Goal: Information Seeking & Learning: Learn about a topic

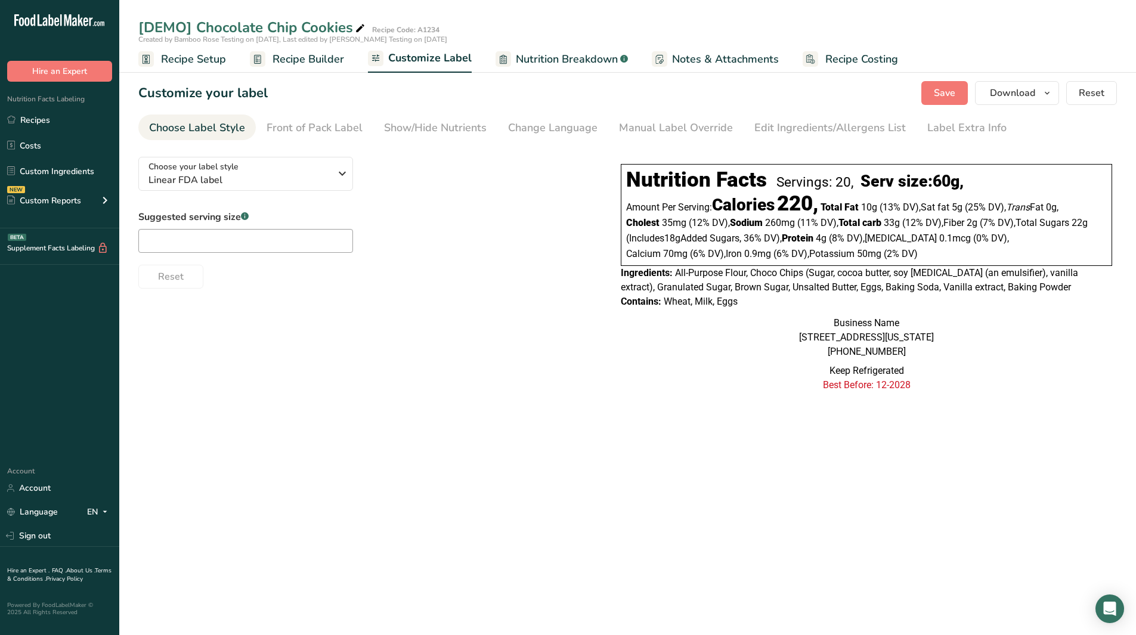
click at [576, 55] on span "Nutrition Breakdown" at bounding box center [567, 59] width 102 height 16
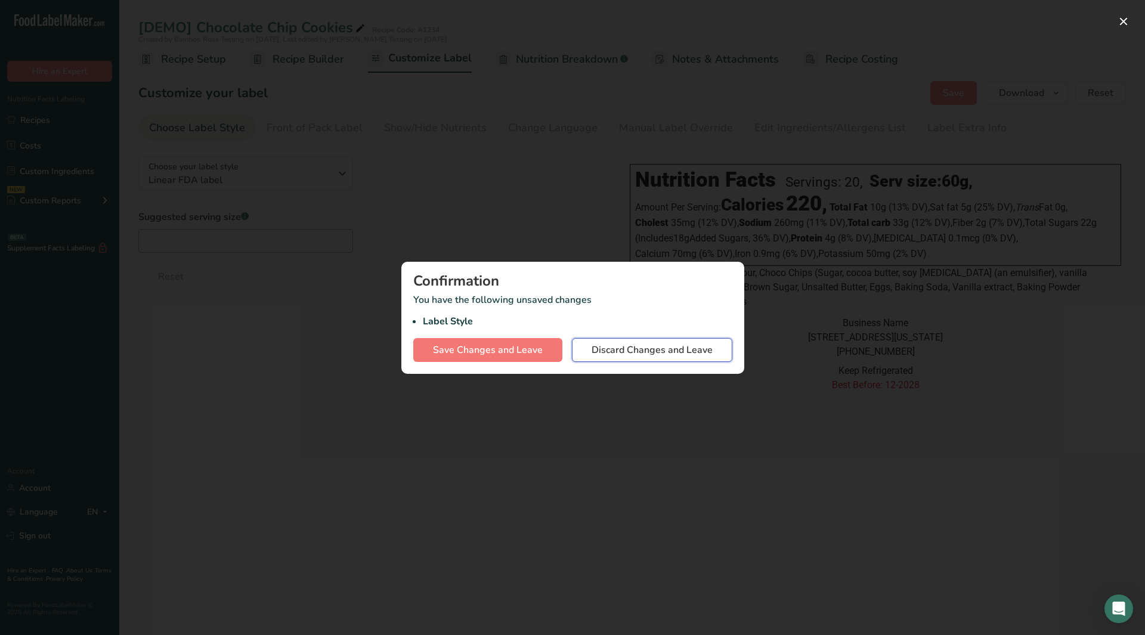
click at [616, 355] on span "Discard Changes and Leave" at bounding box center [651, 350] width 121 height 14
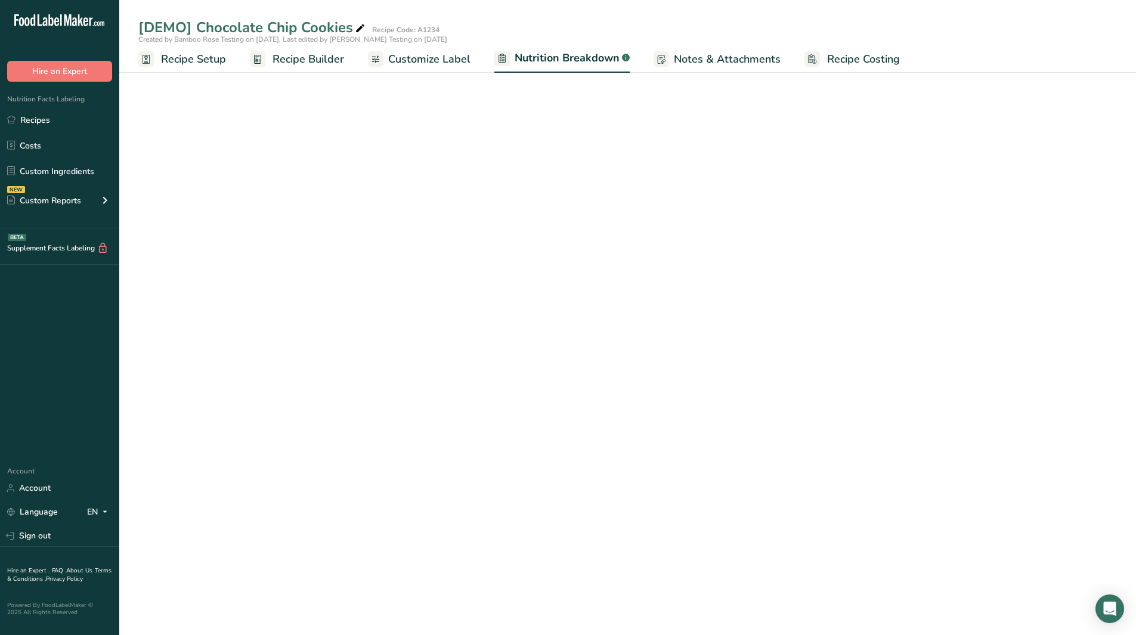
select select "Calories"
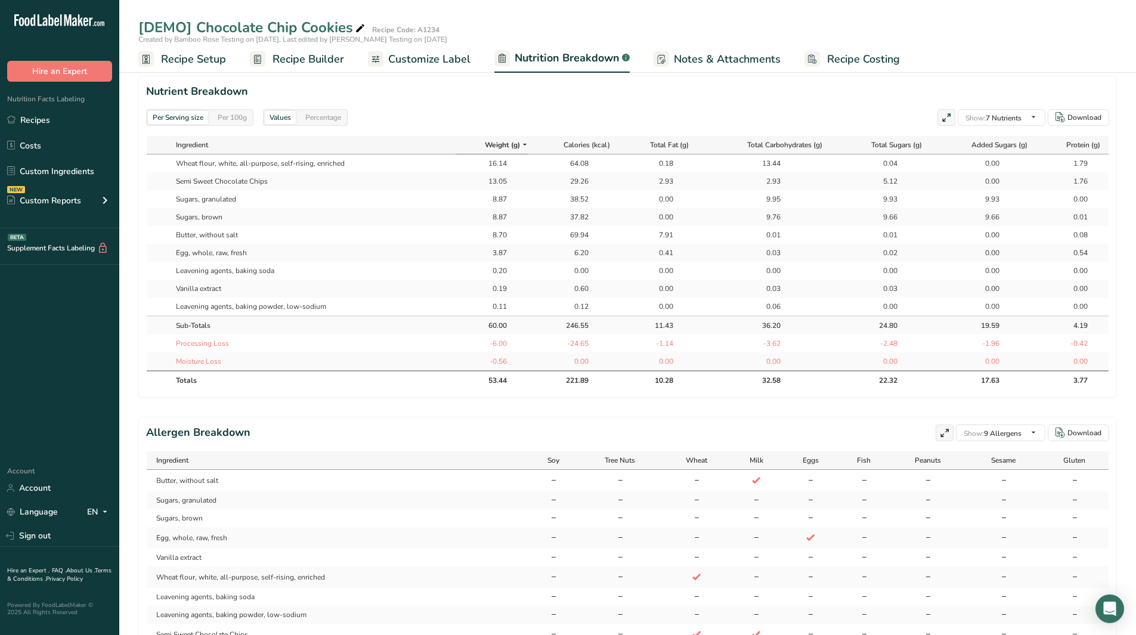
scroll to position [0, 1]
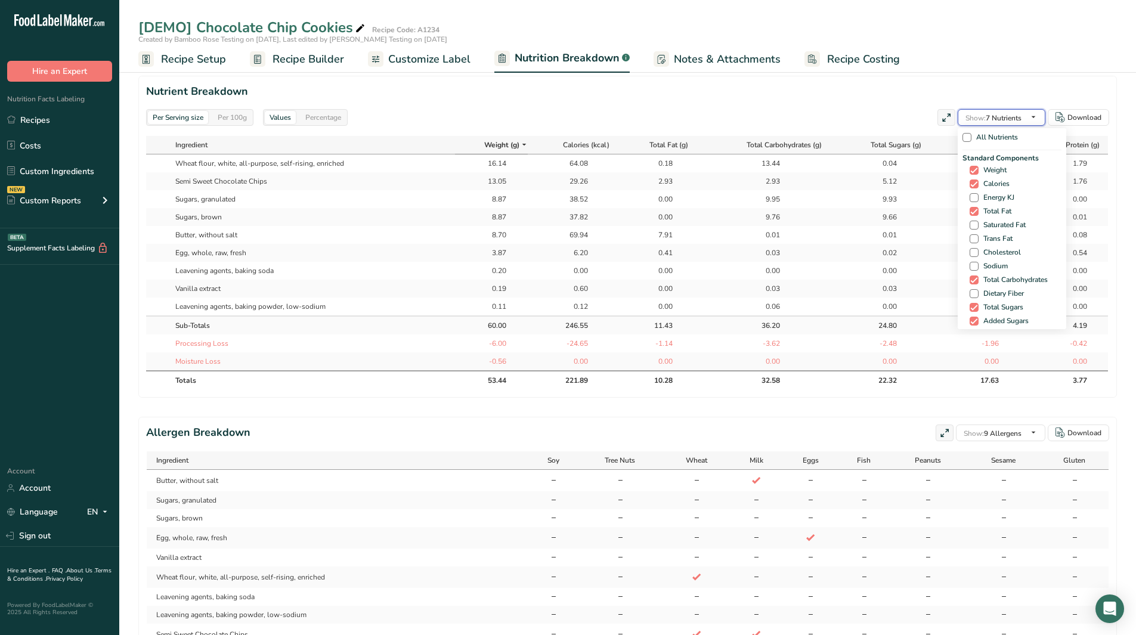
click at [1039, 115] on span "button" at bounding box center [1033, 117] width 14 height 14
click at [1039, 114] on span "button" at bounding box center [1033, 117] width 14 height 14
click at [1033, 115] on icon "button" at bounding box center [1033, 117] width 10 height 15
click at [964, 138] on span at bounding box center [966, 137] width 9 height 9
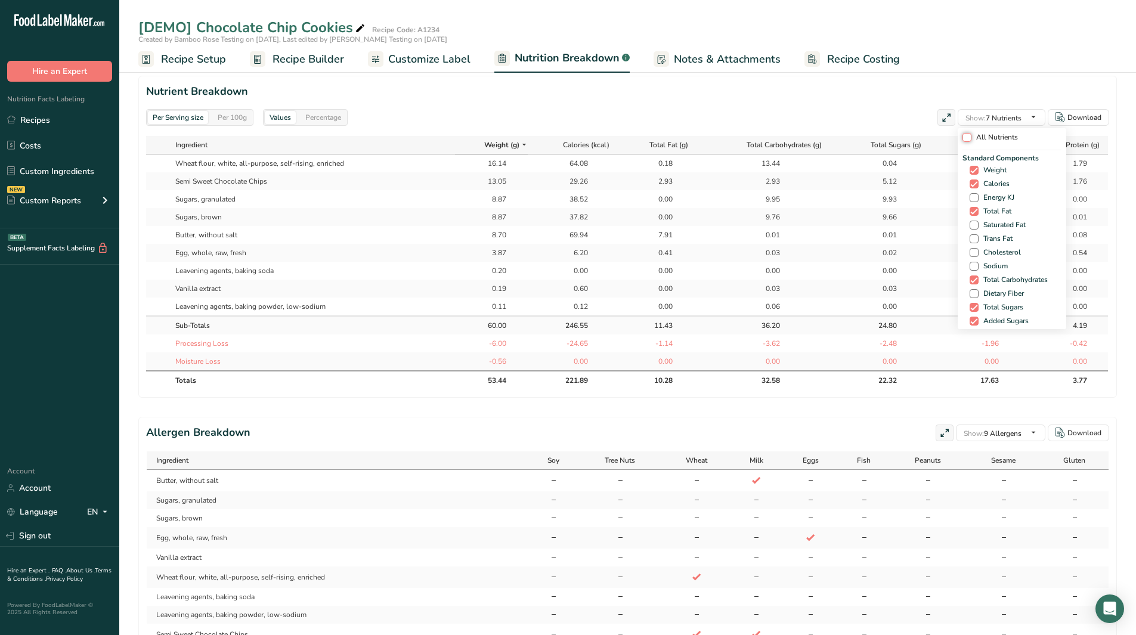
click at [964, 138] on input "All Nutrients" at bounding box center [966, 138] width 8 height 8
checkbox input "true"
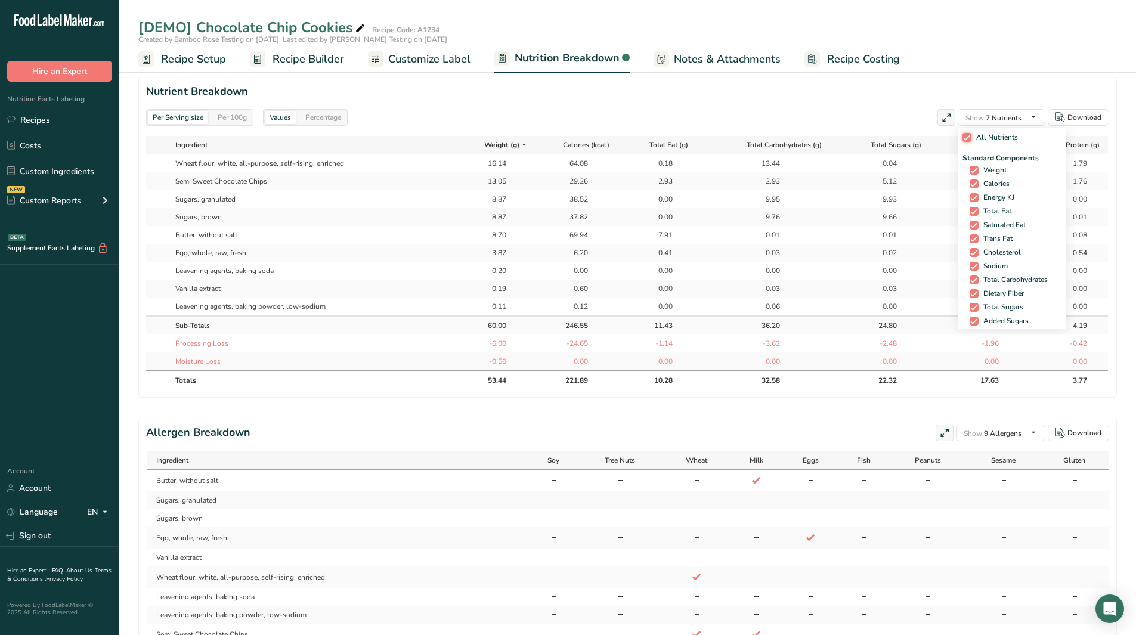
checkbox input "true"
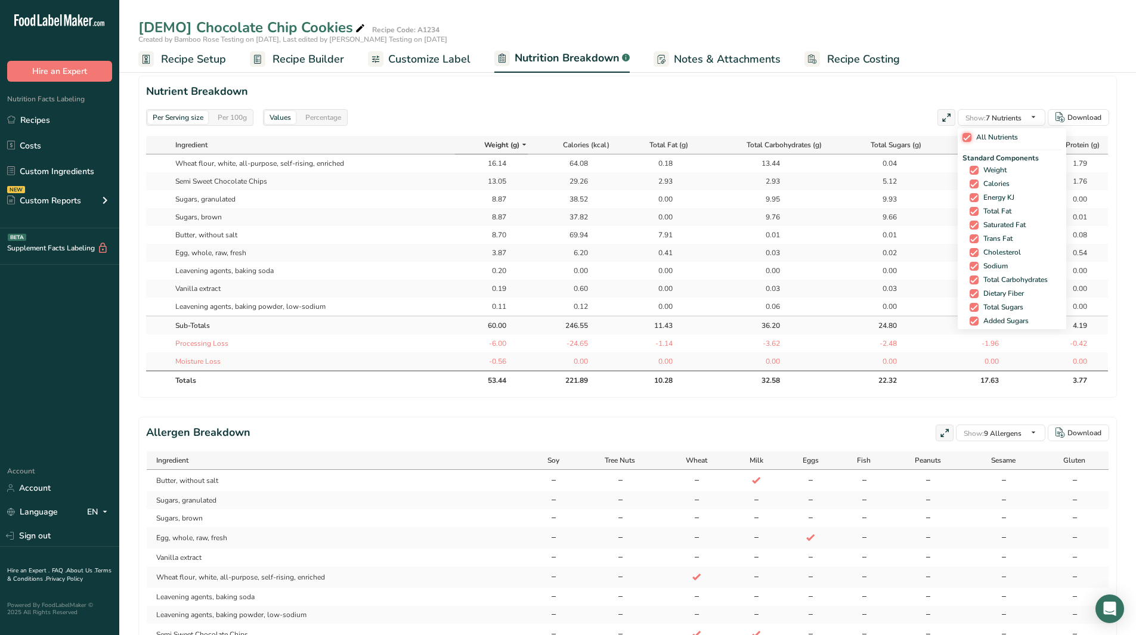
checkbox input "true"
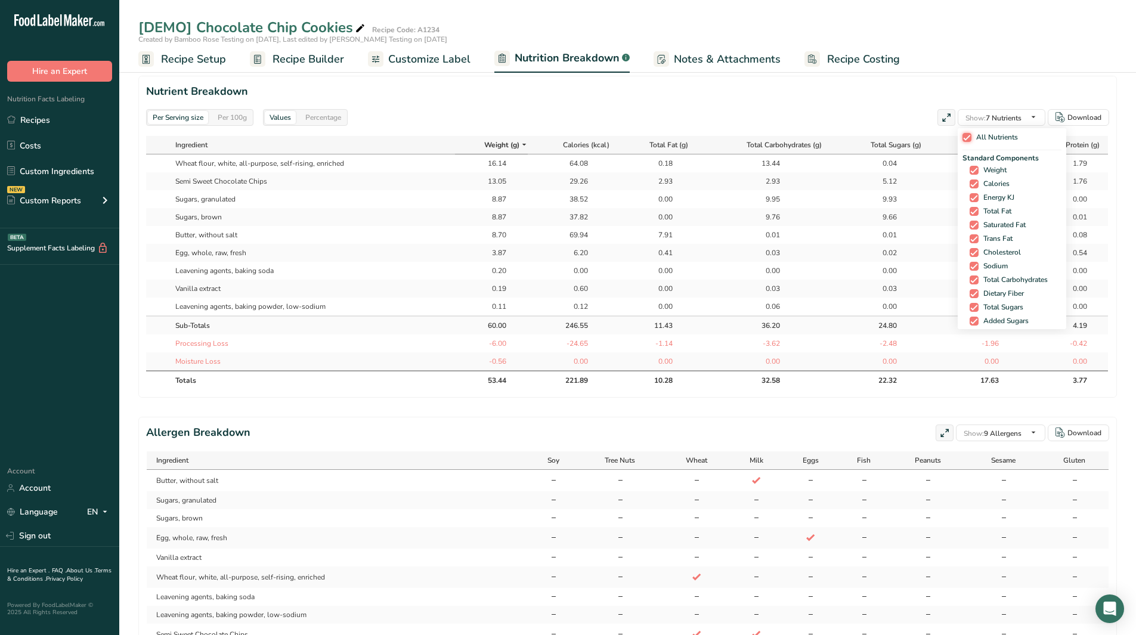
checkbox input "true"
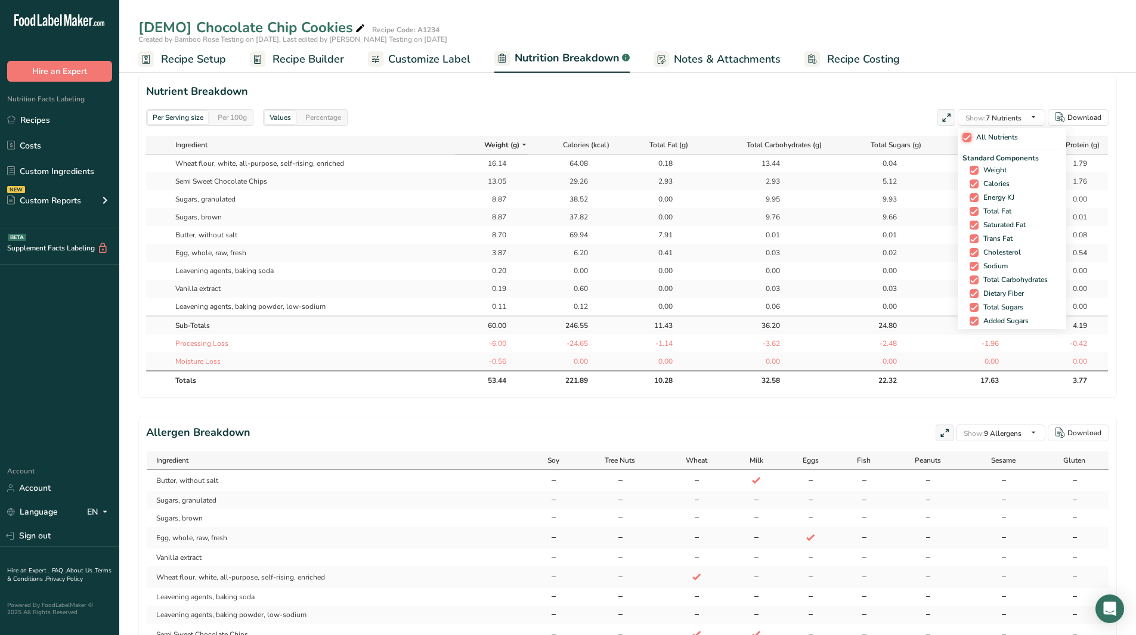
checkbox input "true"
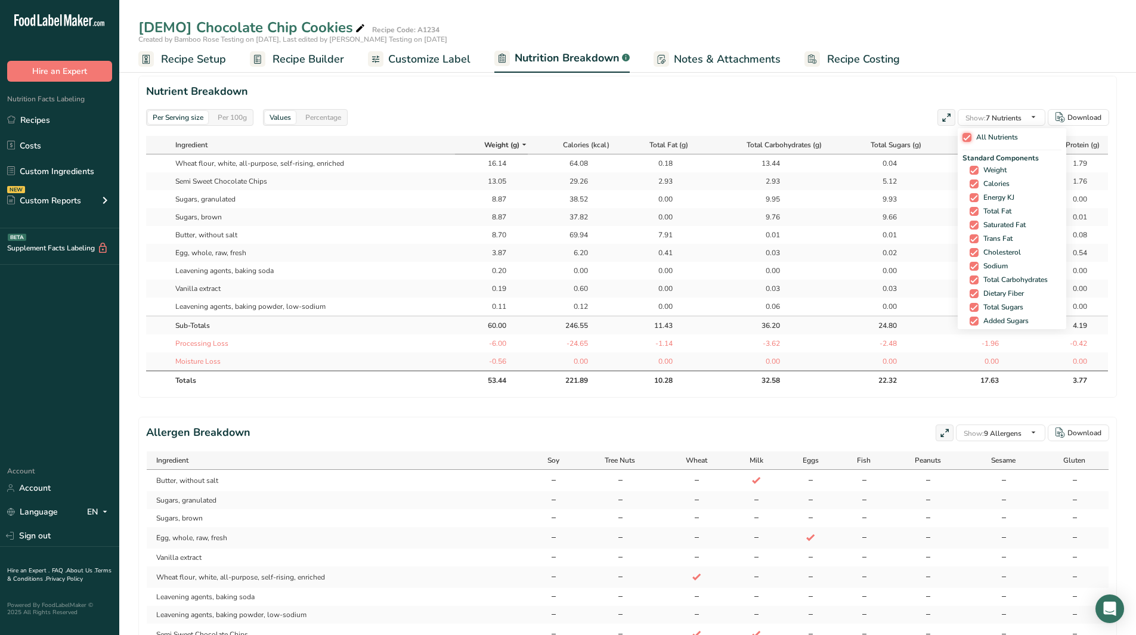
checkbox input "true"
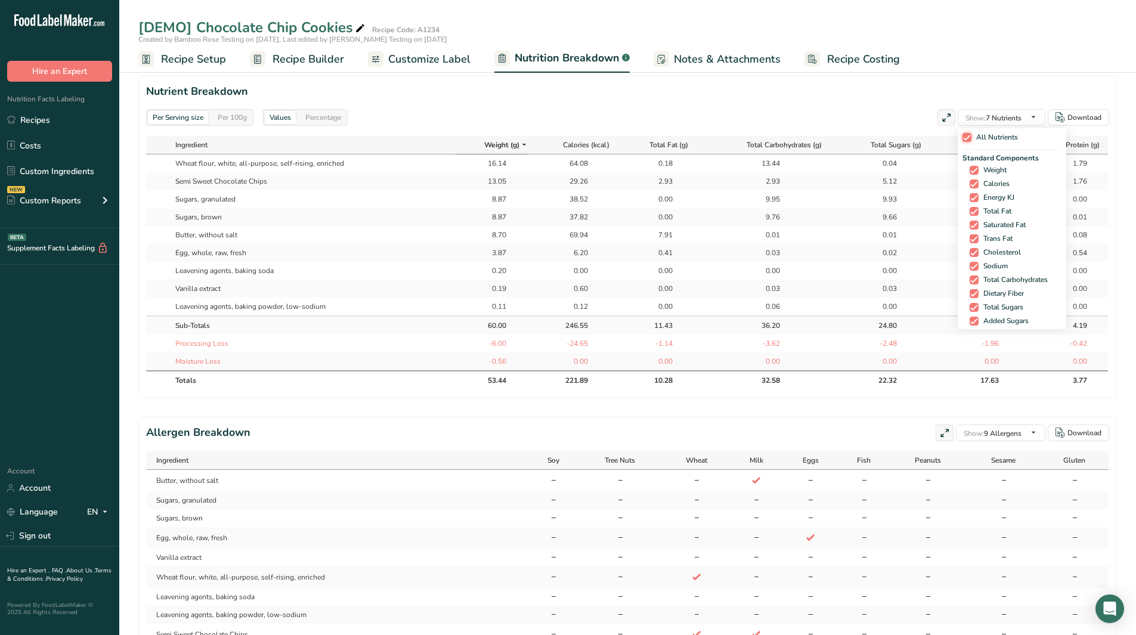
checkbox input "true"
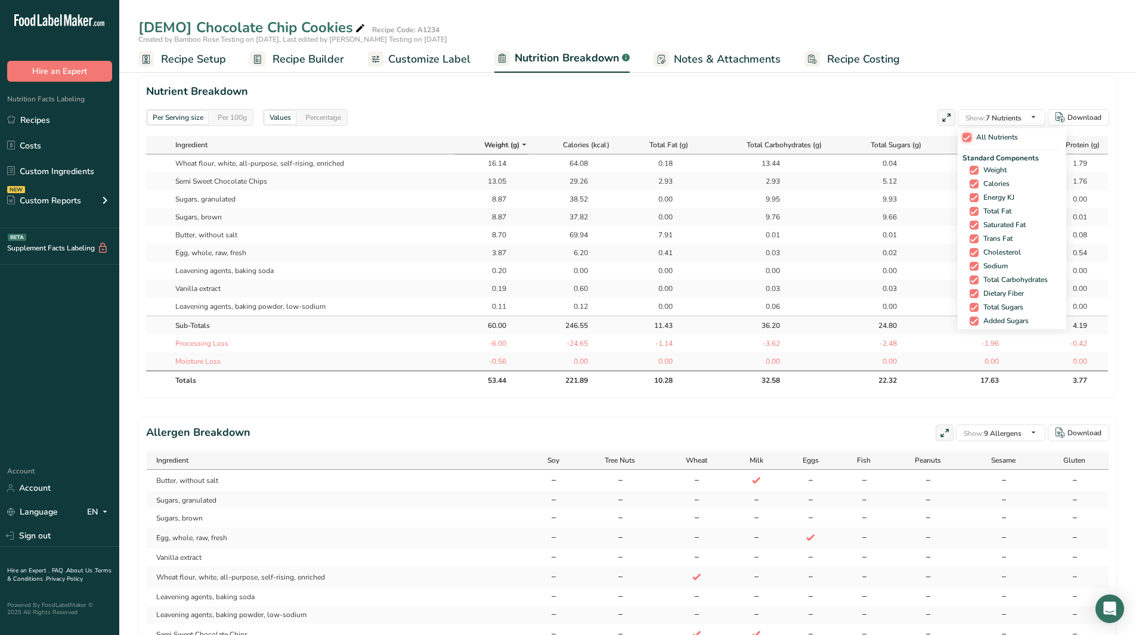
checkbox input "true"
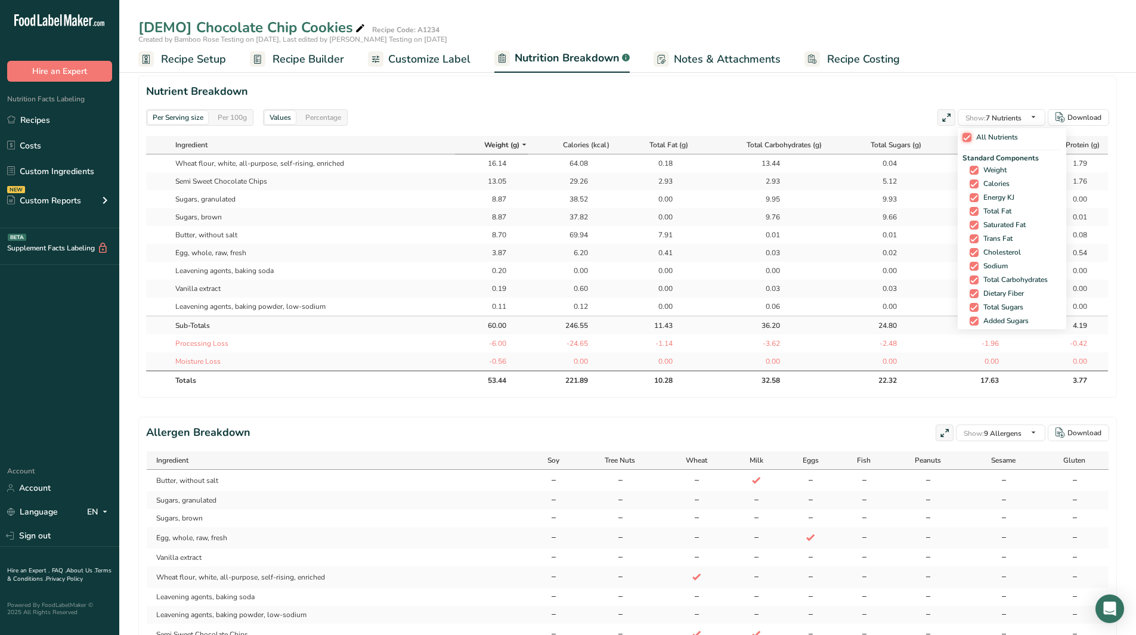
checkbox input "true"
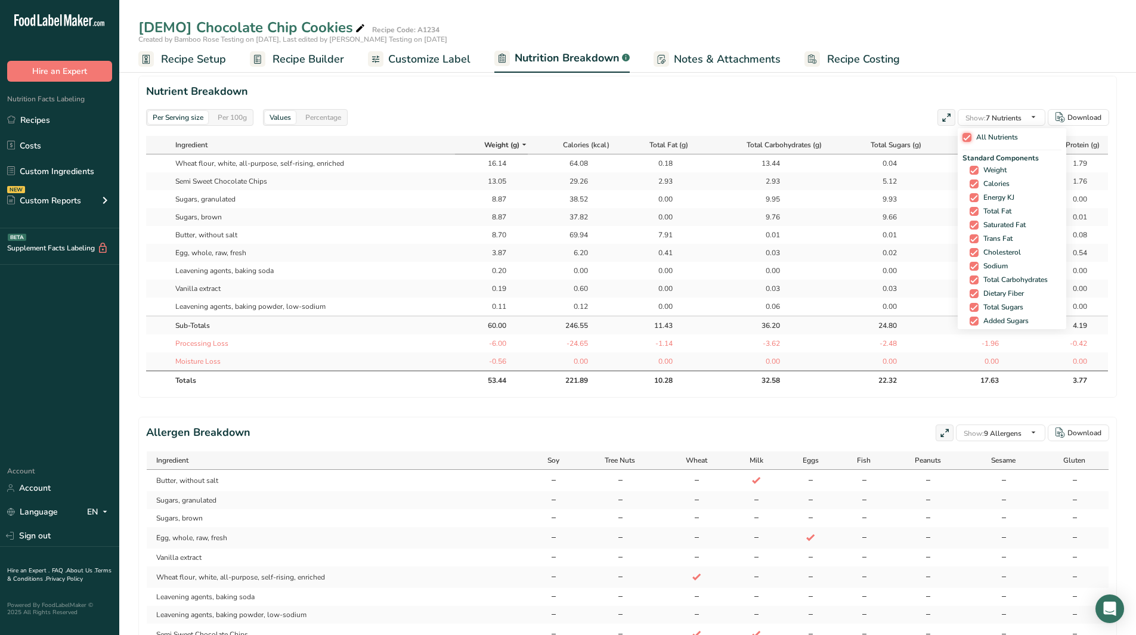
checkbox input "true"
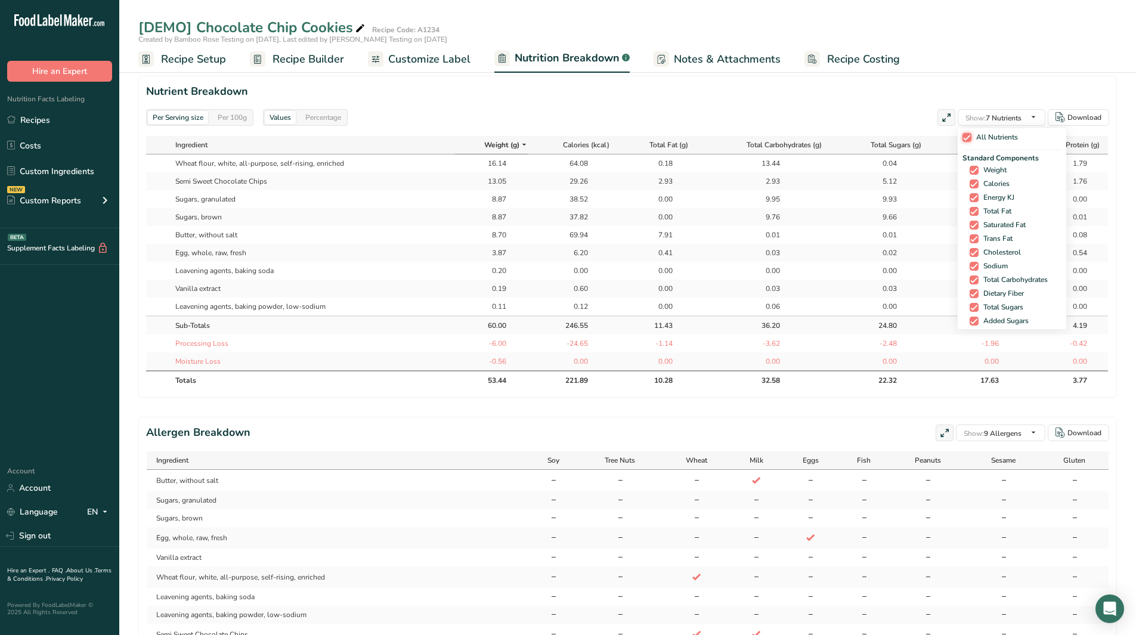
checkbox input "true"
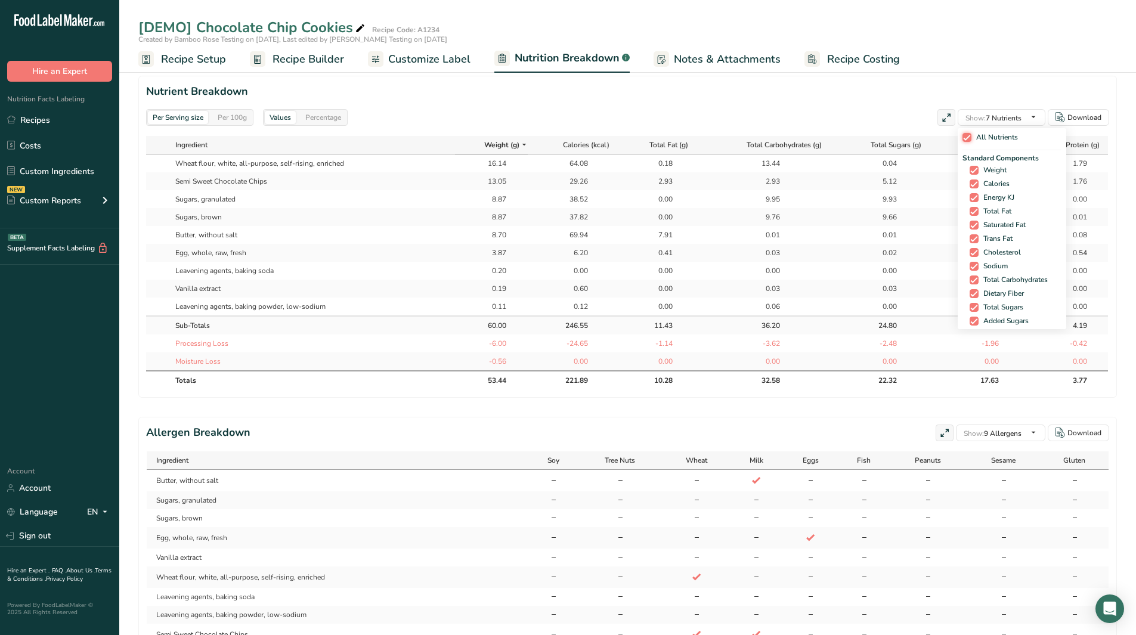
checkbox input "true"
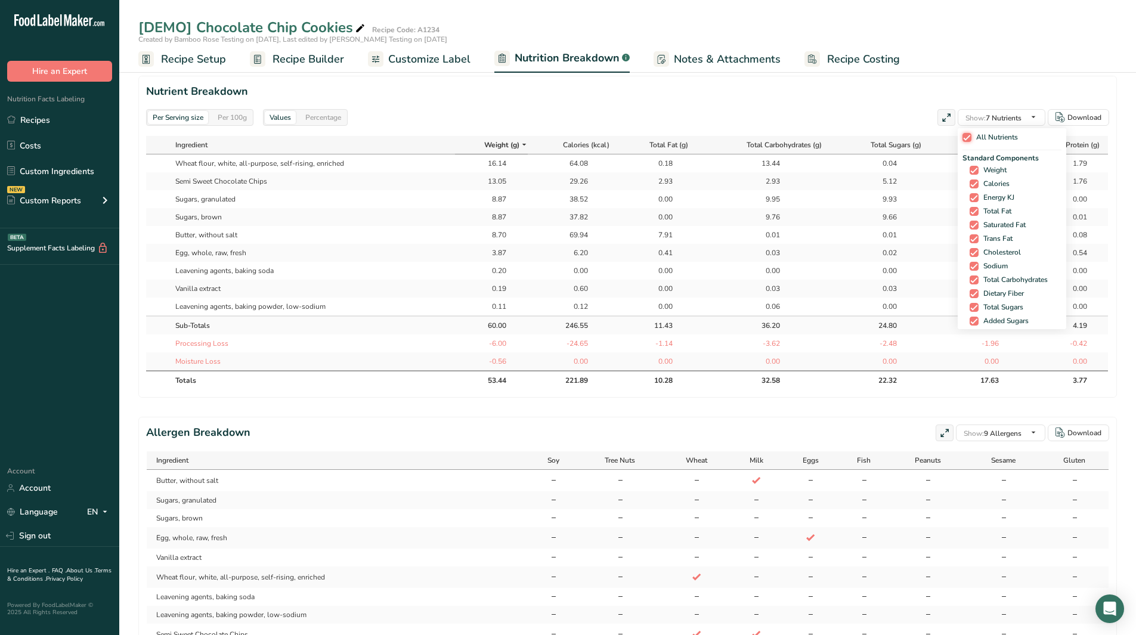
checkbox input "true"
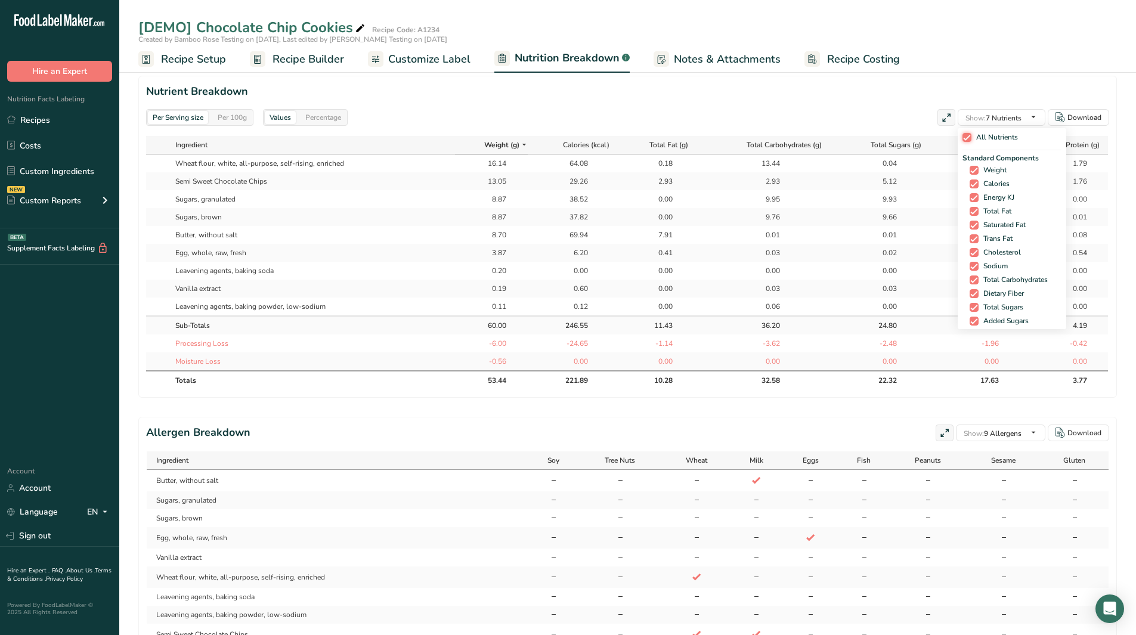
checkbox input "true"
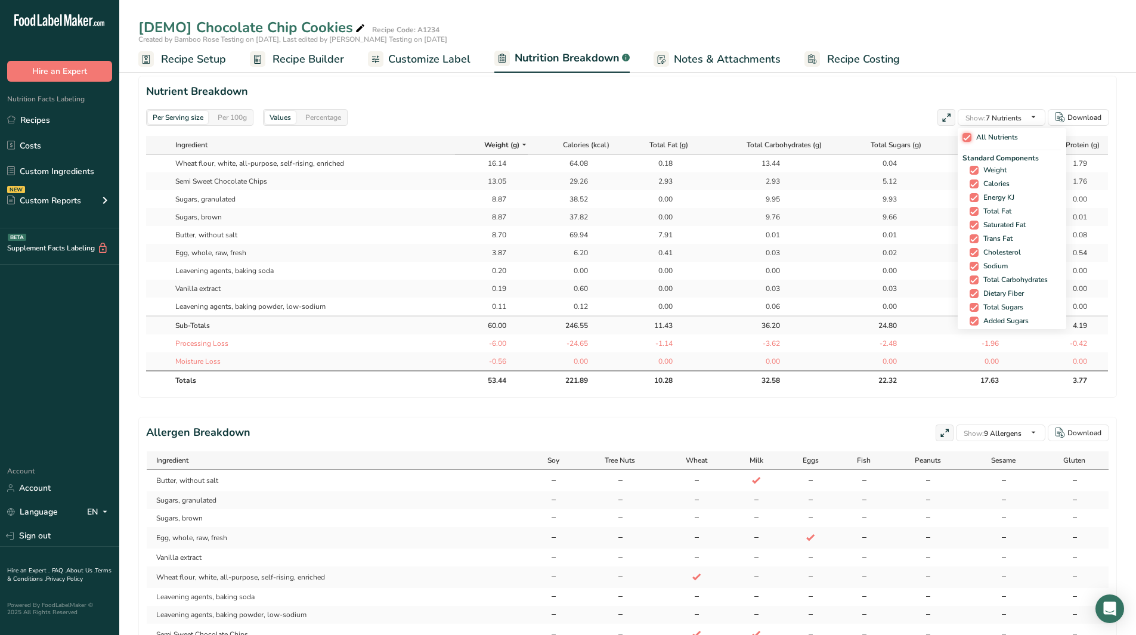
checkbox input "true"
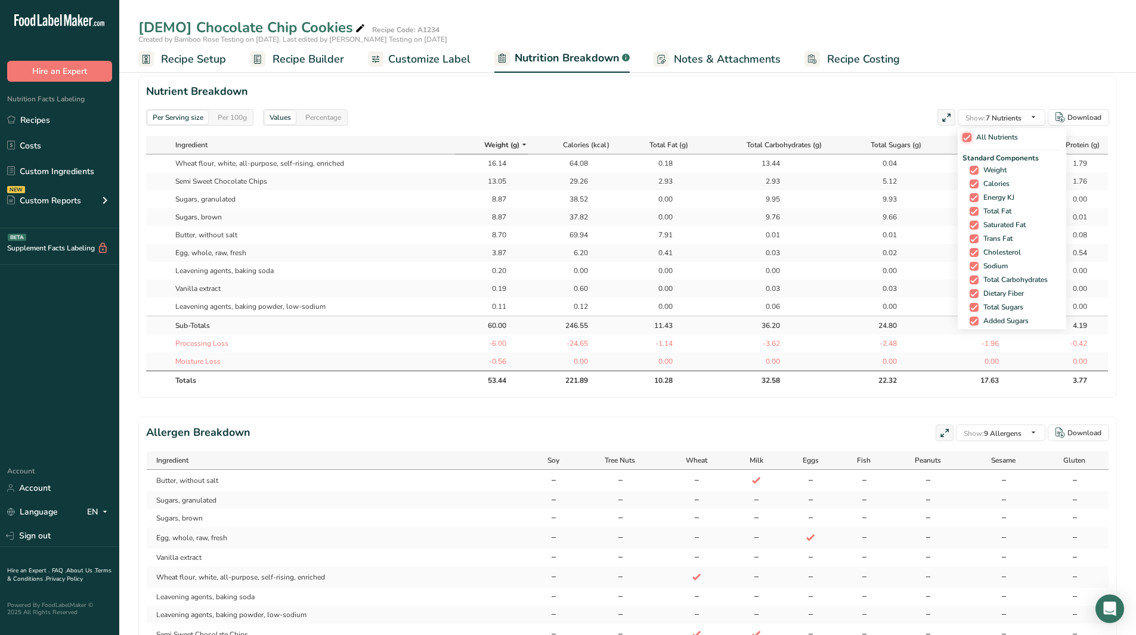
checkbox input "true"
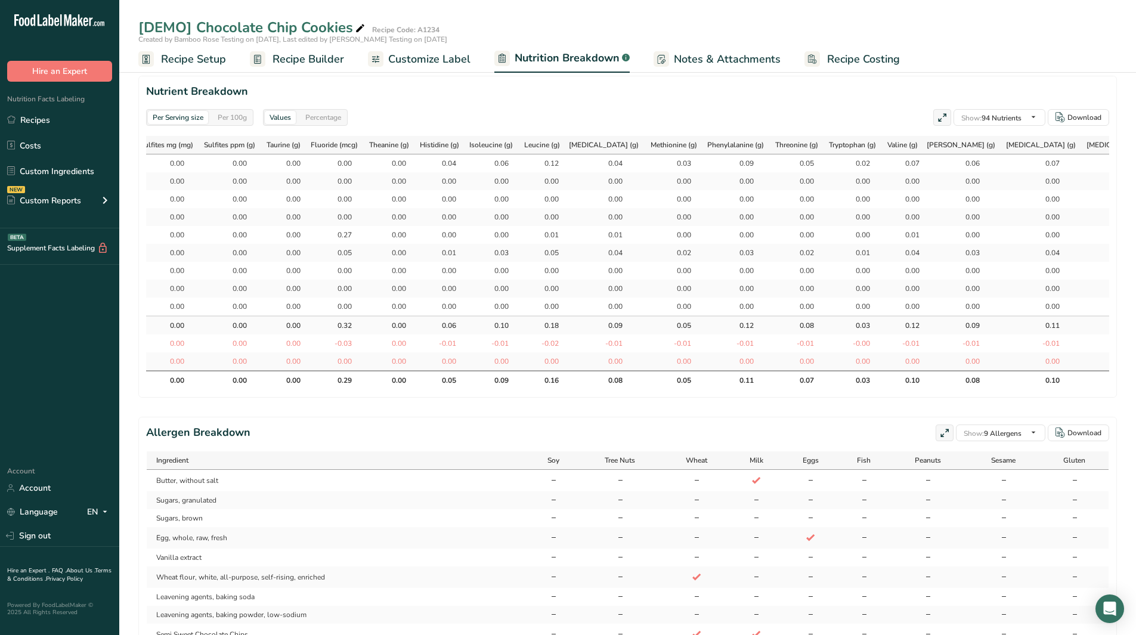
scroll to position [0, 4990]
